Goal: Information Seeking & Learning: Find specific fact

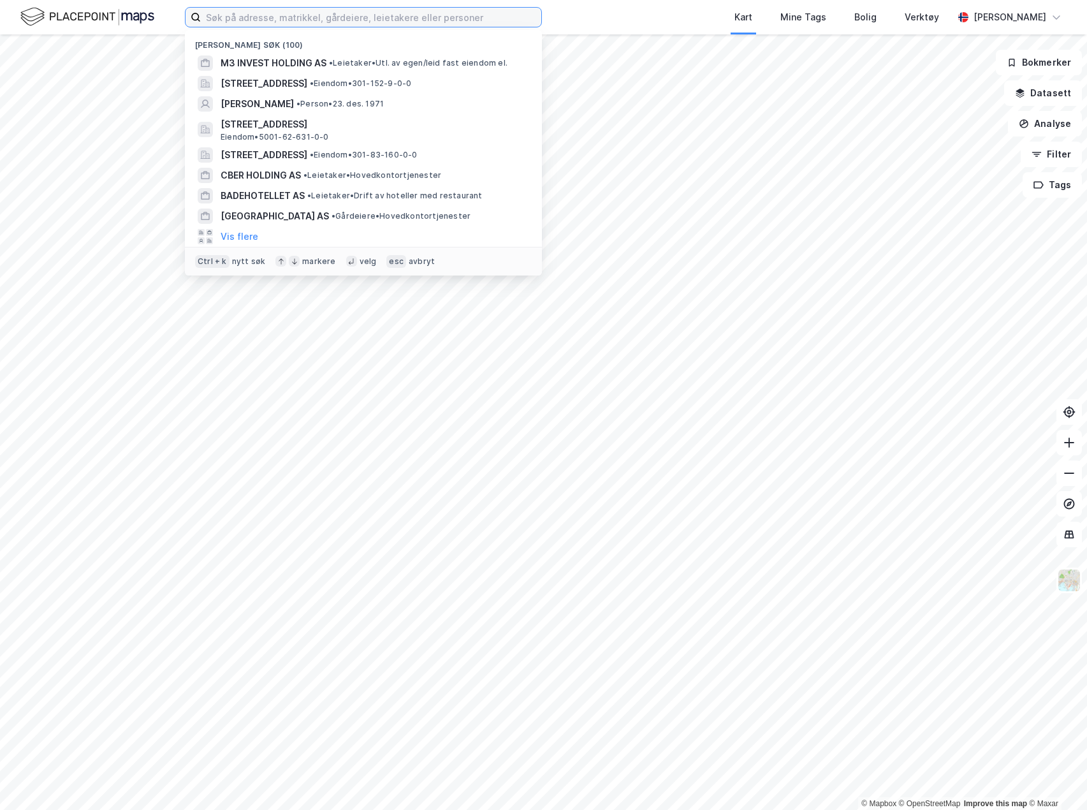
click at [256, 13] on input at bounding box center [371, 17] width 341 height 19
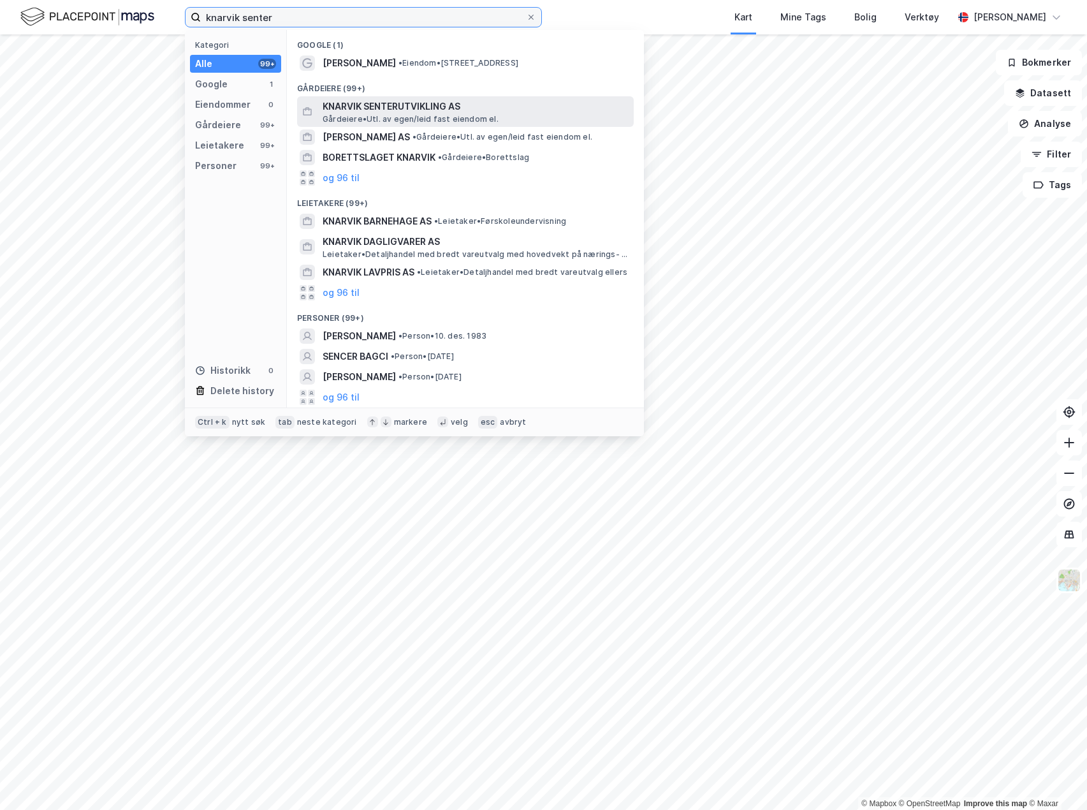
type input "knarvik senter"
click at [390, 117] on span "Gårdeiere • Utl. av egen/leid fast eiendom el." at bounding box center [411, 119] width 176 height 10
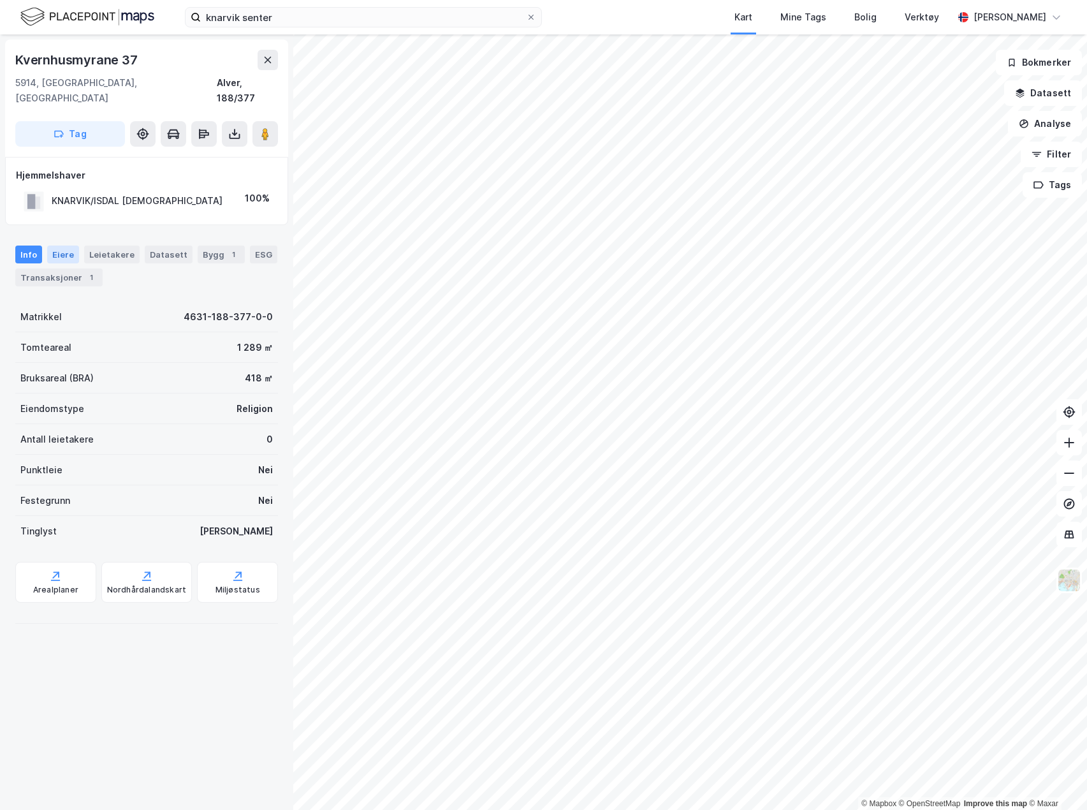
click at [56, 246] on div "Eiere" at bounding box center [63, 255] width 32 height 18
